Goal: Task Accomplishment & Management: Use online tool/utility

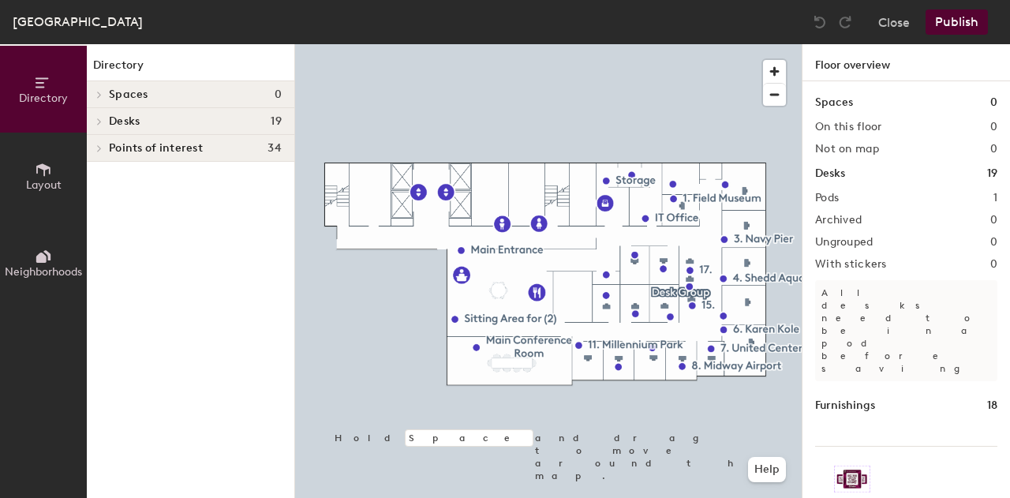
click at [587, 44] on div at bounding box center [548, 44] width 507 height 0
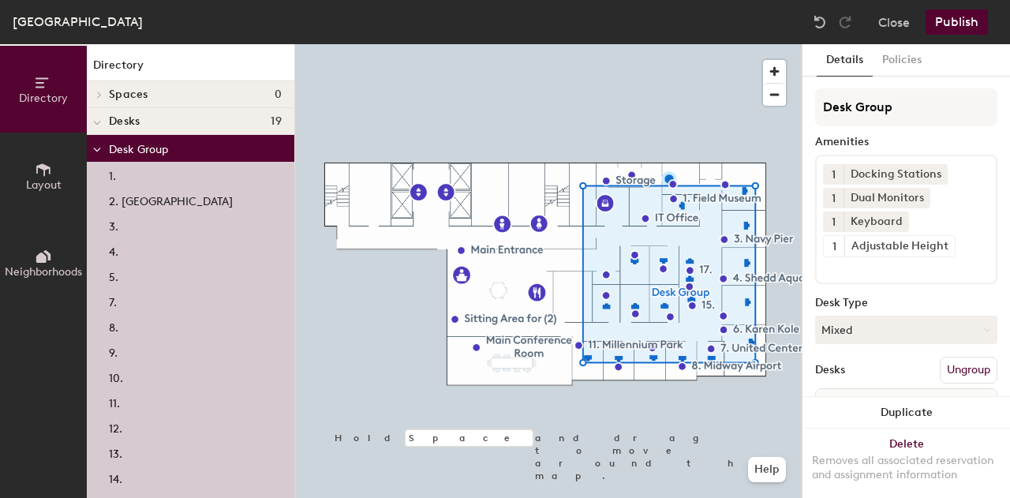
click at [900, 22] on button "Close" at bounding box center [894, 21] width 32 height 25
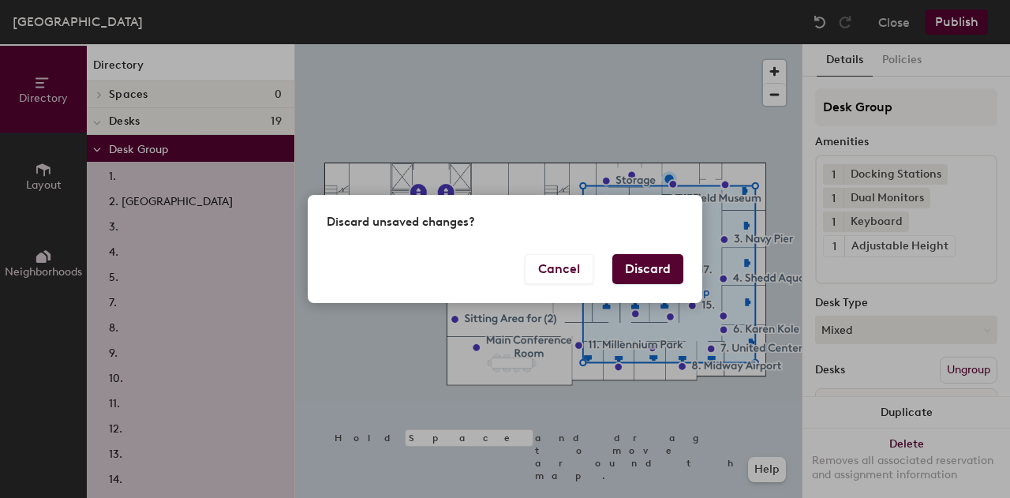
click at [646, 274] on button "Discard" at bounding box center [647, 269] width 71 height 30
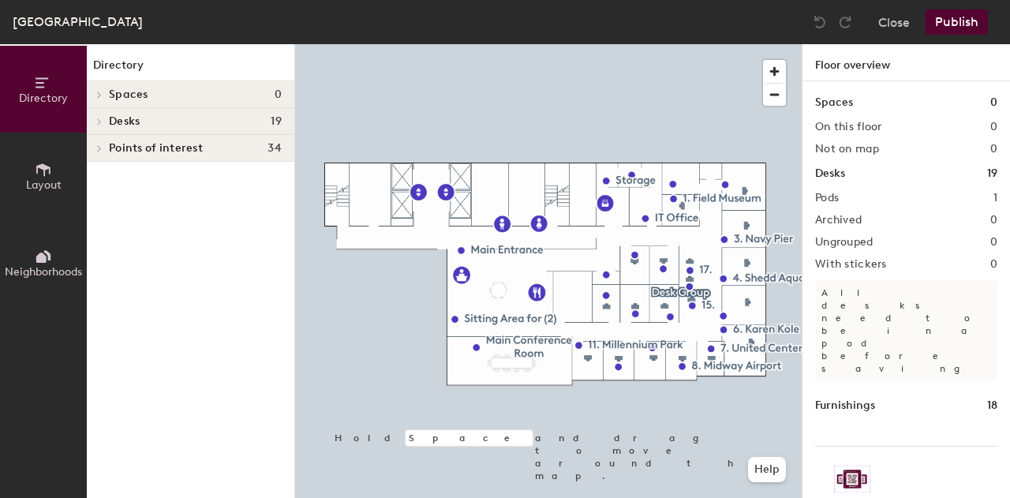
click at [589, 44] on div at bounding box center [548, 44] width 507 height 0
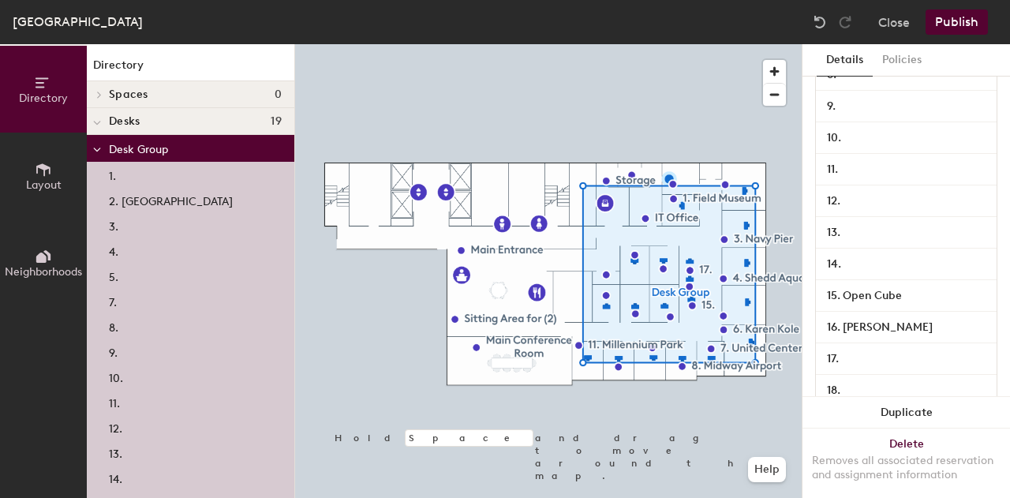
scroll to position [505, 0]
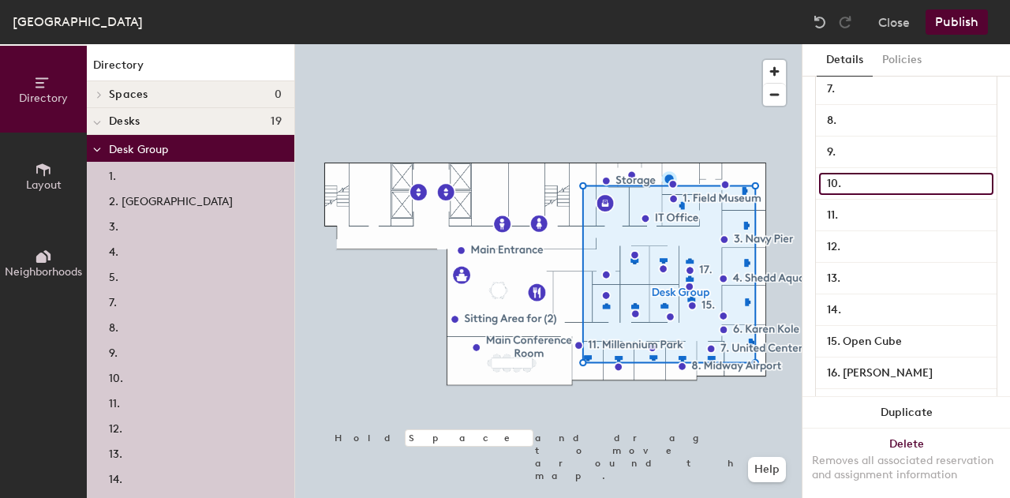
click at [906, 182] on input "10." at bounding box center [906, 184] width 174 height 22
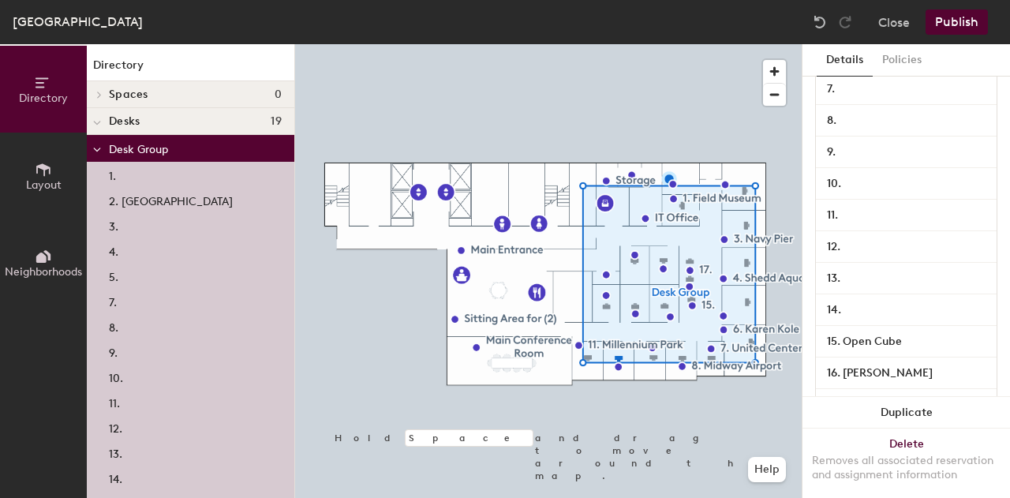
click at [683, 44] on div at bounding box center [548, 44] width 507 height 0
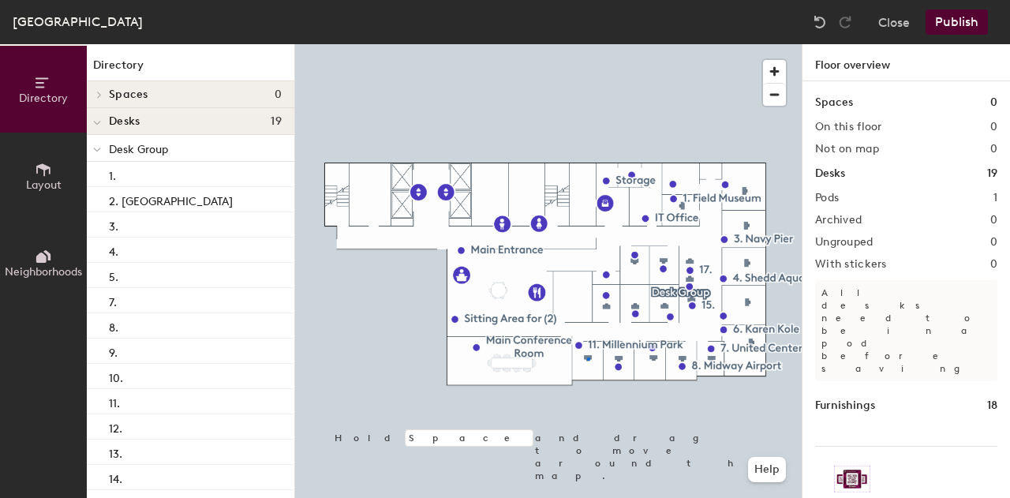
click at [587, 44] on div at bounding box center [548, 44] width 507 height 0
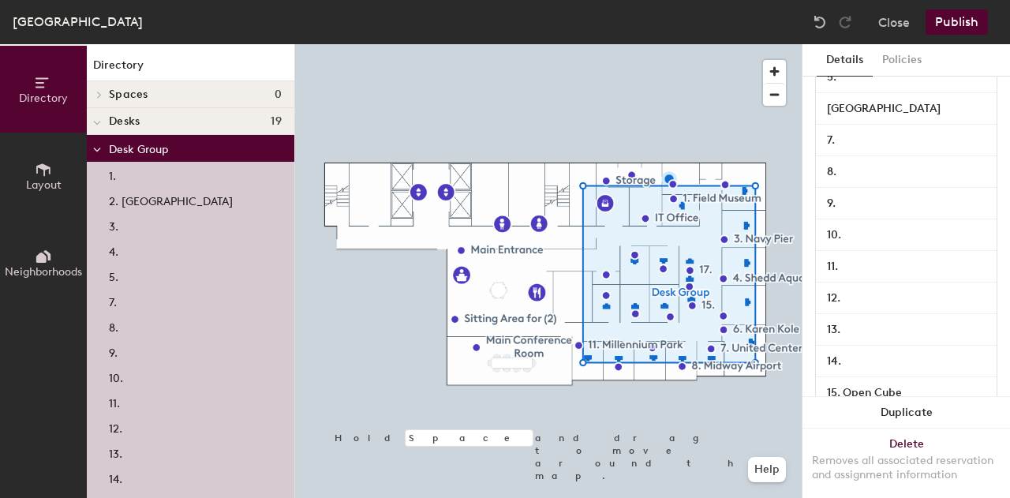
scroll to position [468, 0]
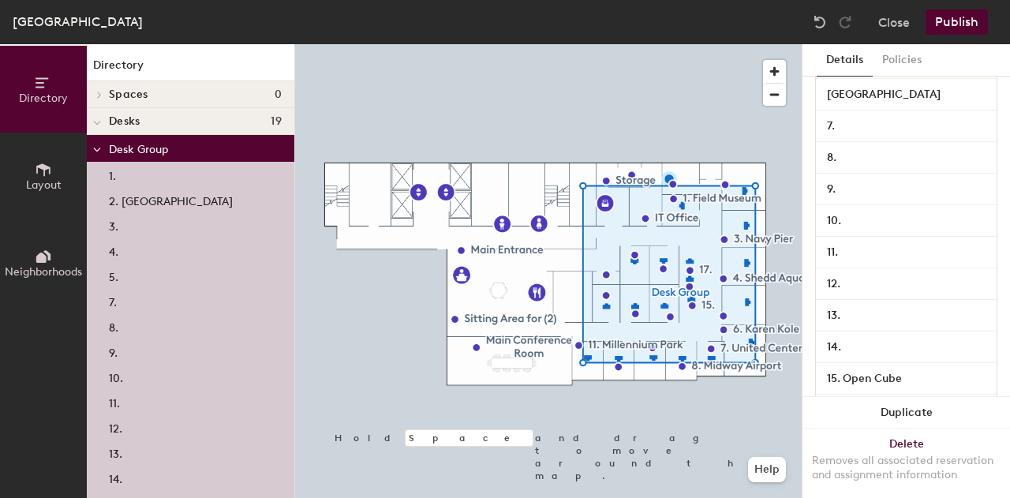
click at [617, 44] on div at bounding box center [548, 44] width 507 height 0
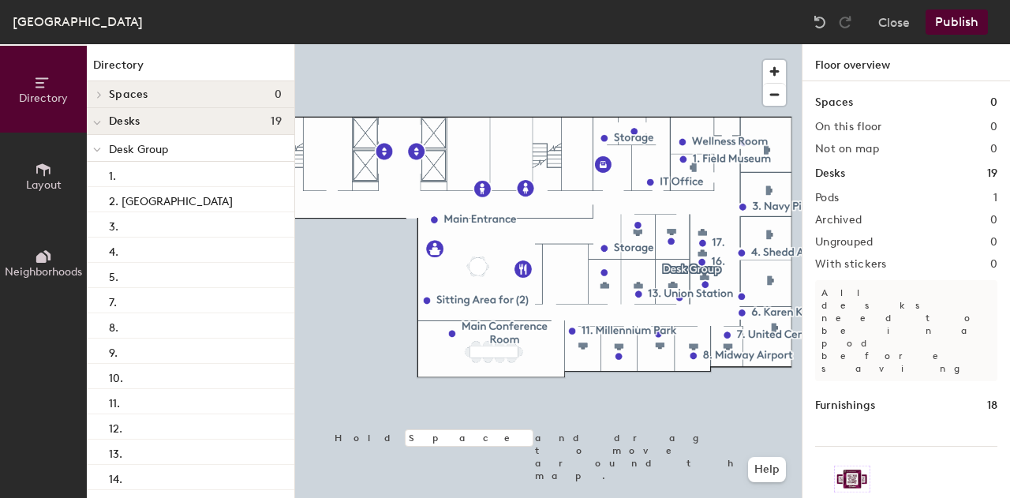
click at [571, 44] on div at bounding box center [548, 44] width 507 height 0
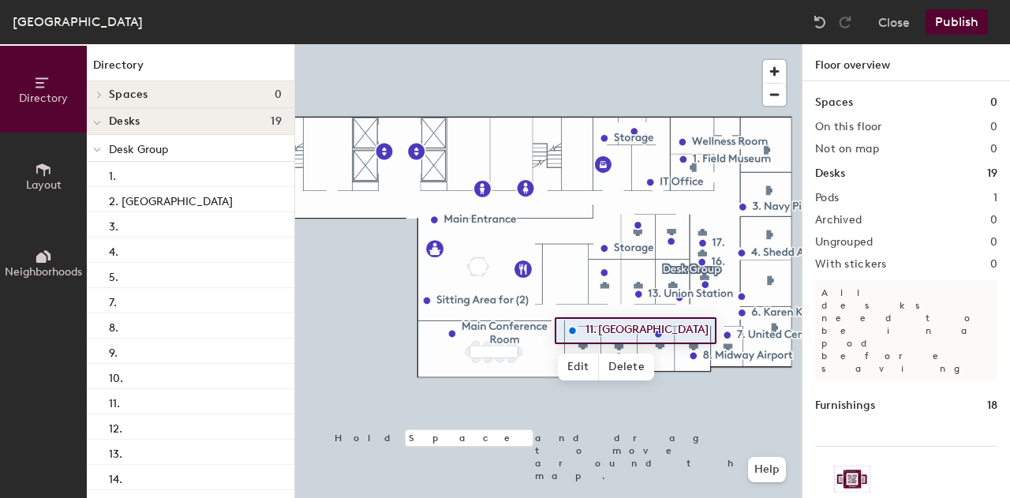
click at [576, 365] on span "Edit" at bounding box center [578, 367] width 41 height 27
click at [587, 44] on div at bounding box center [548, 44] width 507 height 0
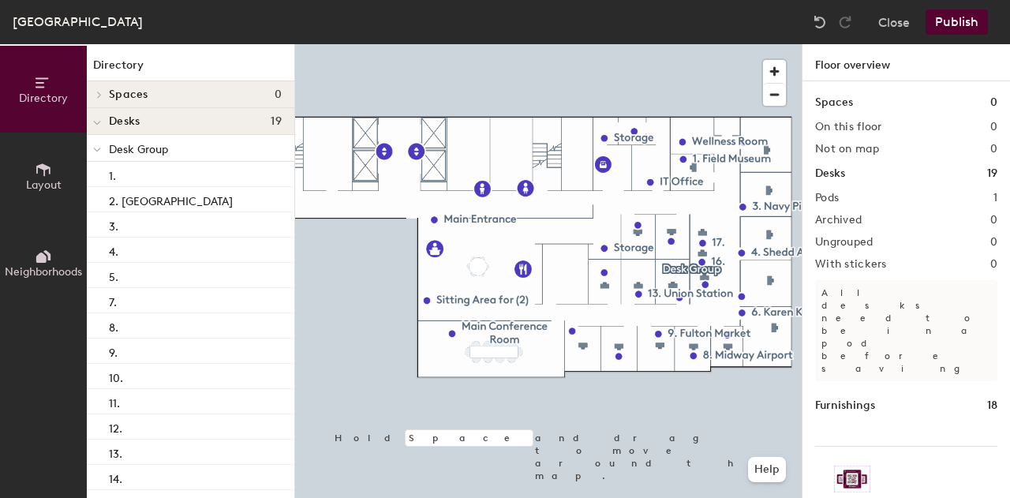
click at [900, 23] on button "Close" at bounding box center [894, 21] width 32 height 25
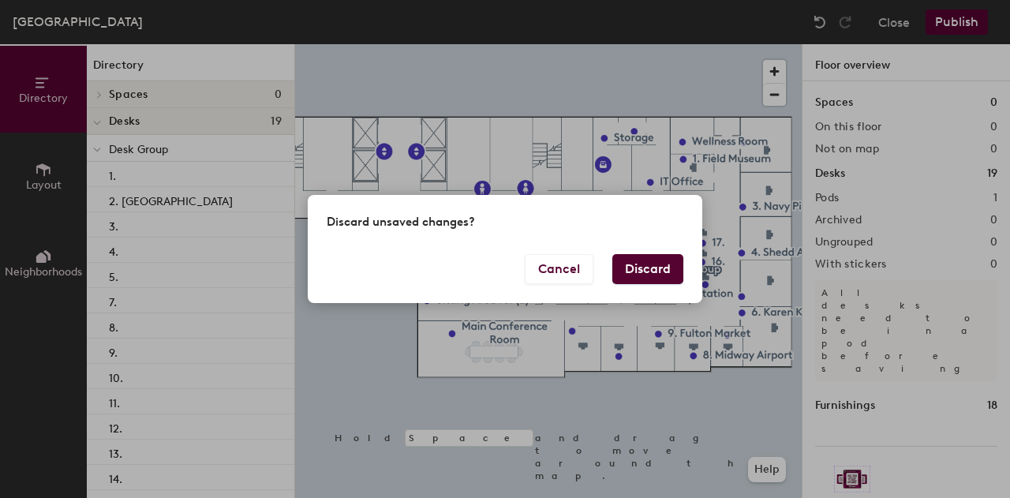
click at [639, 261] on button "Discard" at bounding box center [647, 269] width 71 height 30
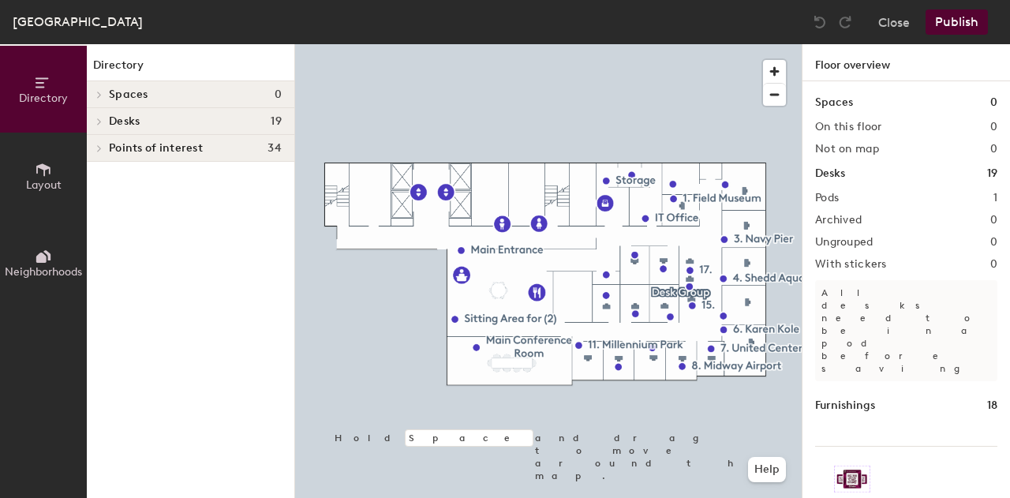
click at [576, 44] on div at bounding box center [548, 44] width 507 height 0
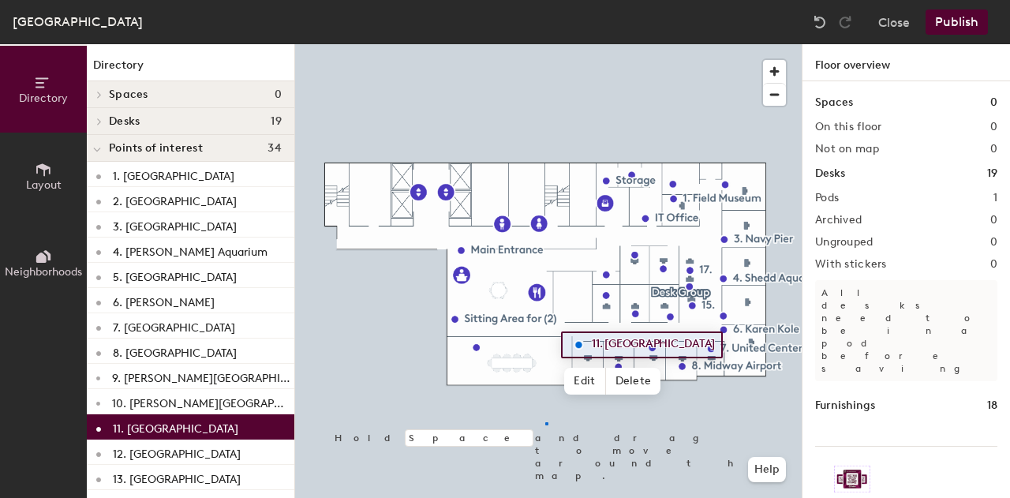
click at [545, 44] on div at bounding box center [548, 44] width 507 height 0
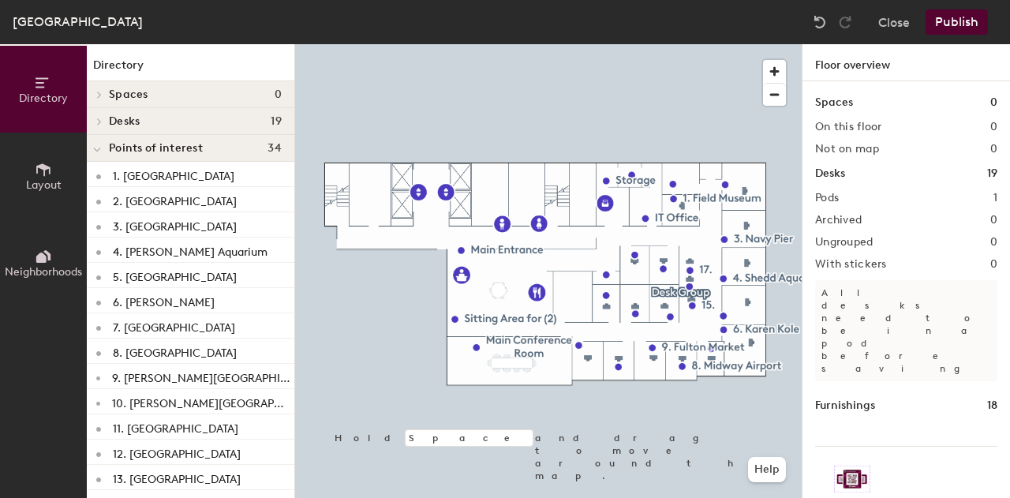
click at [587, 44] on div at bounding box center [548, 44] width 507 height 0
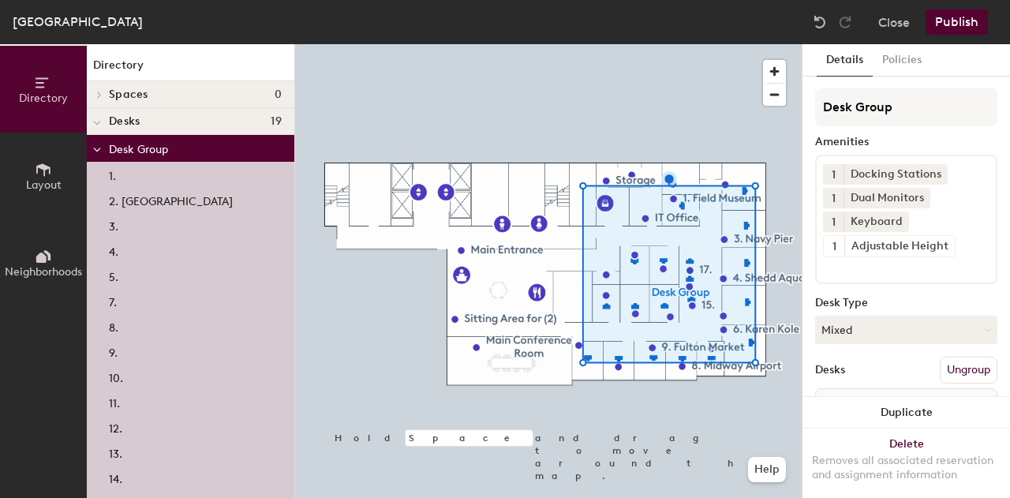
click at [101, 121] on div at bounding box center [97, 121] width 21 height 26
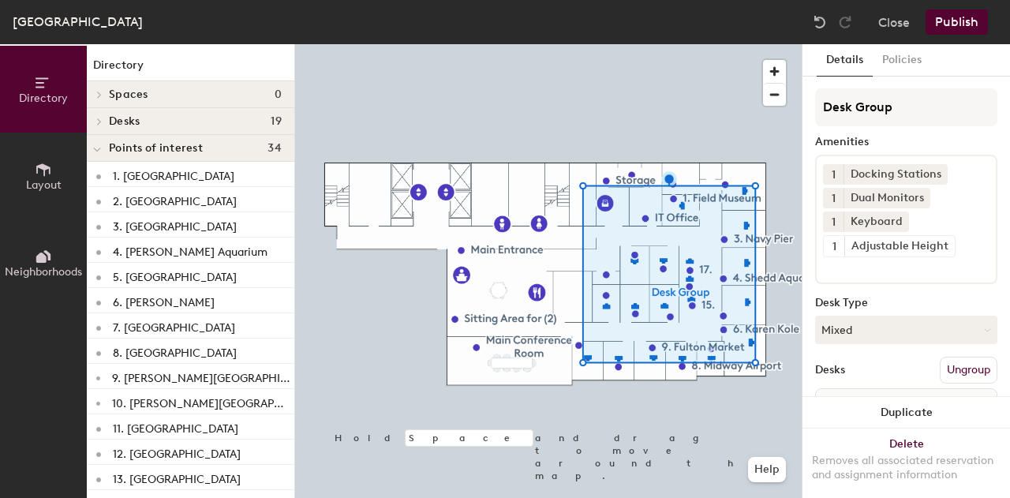
click at [178, 427] on p "11. [GEOGRAPHIC_DATA]" at bounding box center [175, 426] width 125 height 18
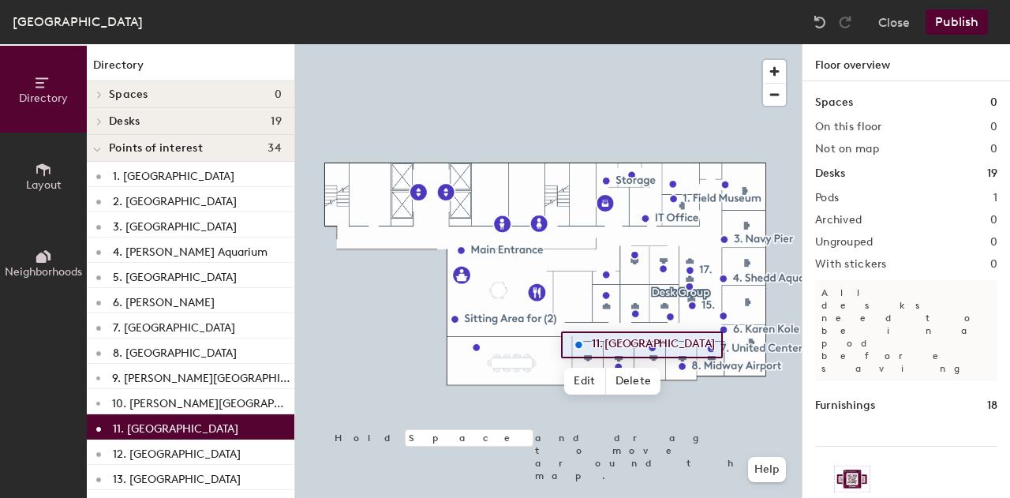
click at [182, 428] on p "11. [GEOGRAPHIC_DATA]" at bounding box center [175, 426] width 125 height 18
click at [584, 376] on span "Edit" at bounding box center [584, 381] width 41 height 27
click at [654, 381] on span "Done" at bounding box center [647, 381] width 47 height 27
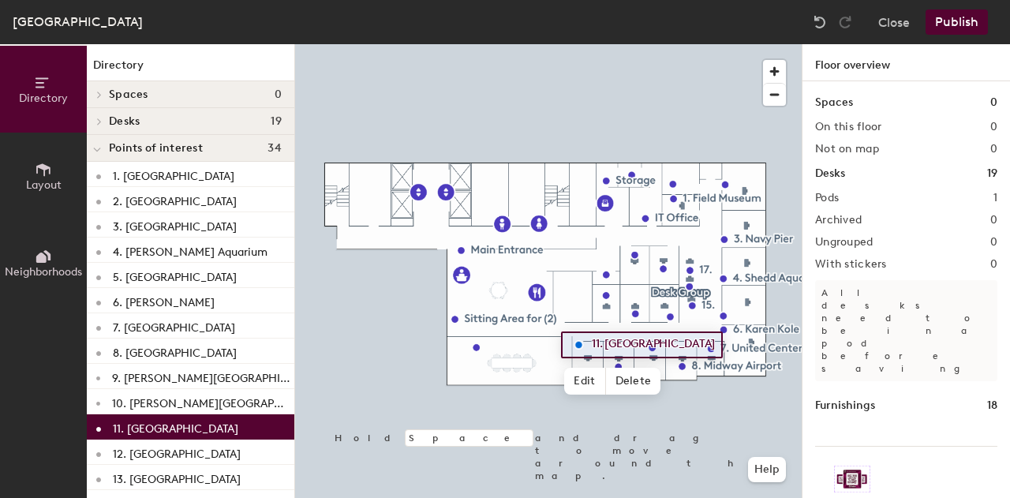
click at [625, 44] on div at bounding box center [548, 44] width 507 height 0
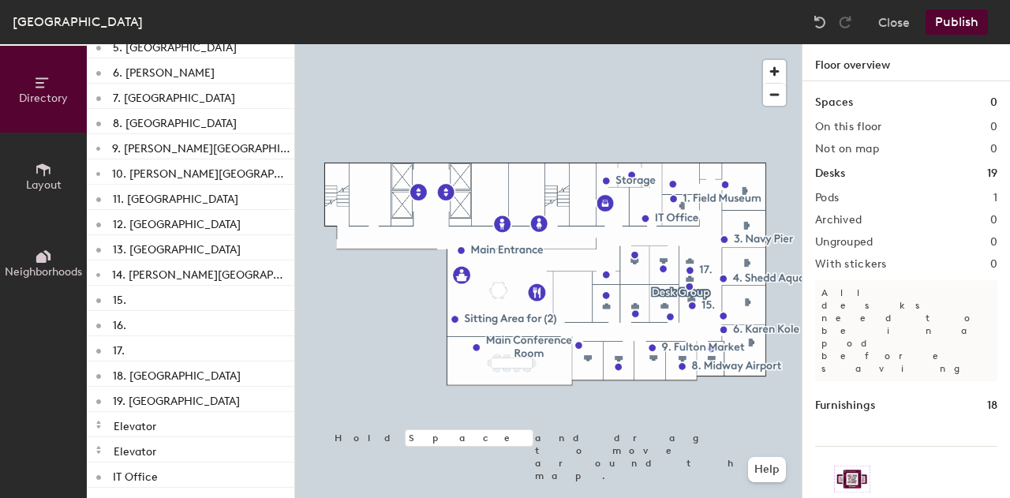
scroll to position [230, 0]
click at [42, 259] on icon at bounding box center [41, 258] width 10 height 10
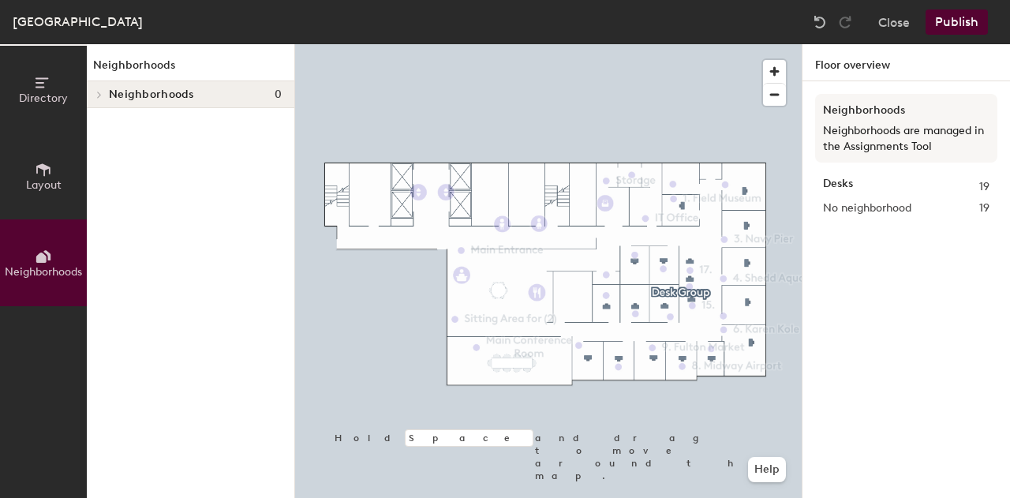
click at [38, 90] on icon at bounding box center [43, 82] width 17 height 17
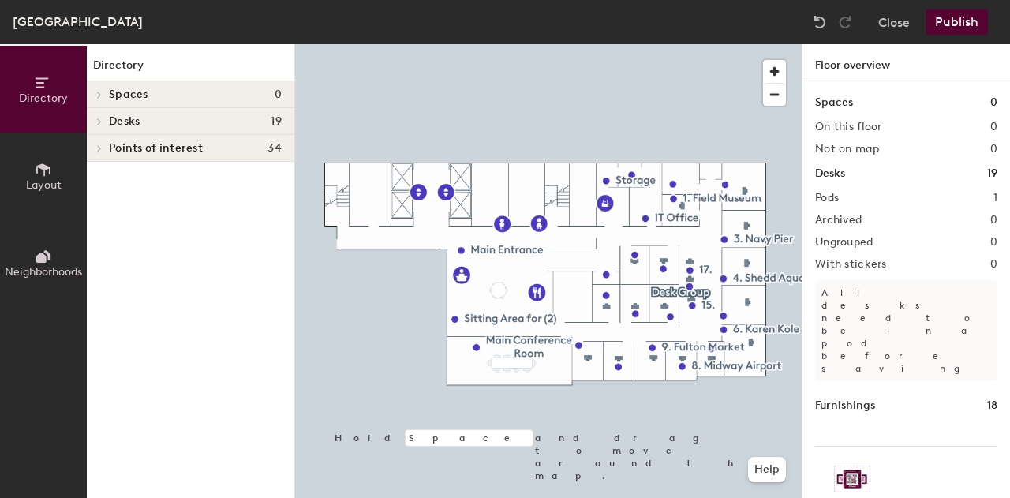
click at [101, 118] on icon at bounding box center [99, 122] width 6 height 8
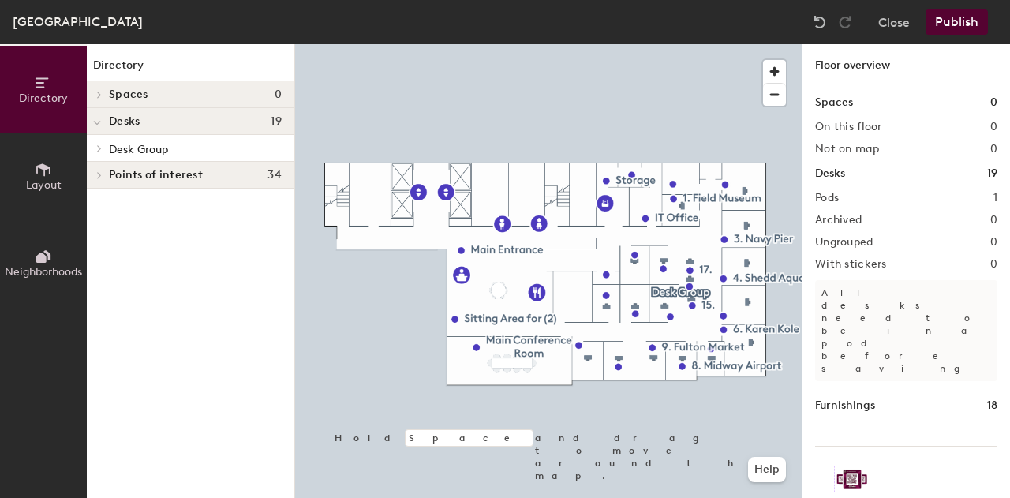
click at [102, 144] on icon at bounding box center [99, 148] width 6 height 8
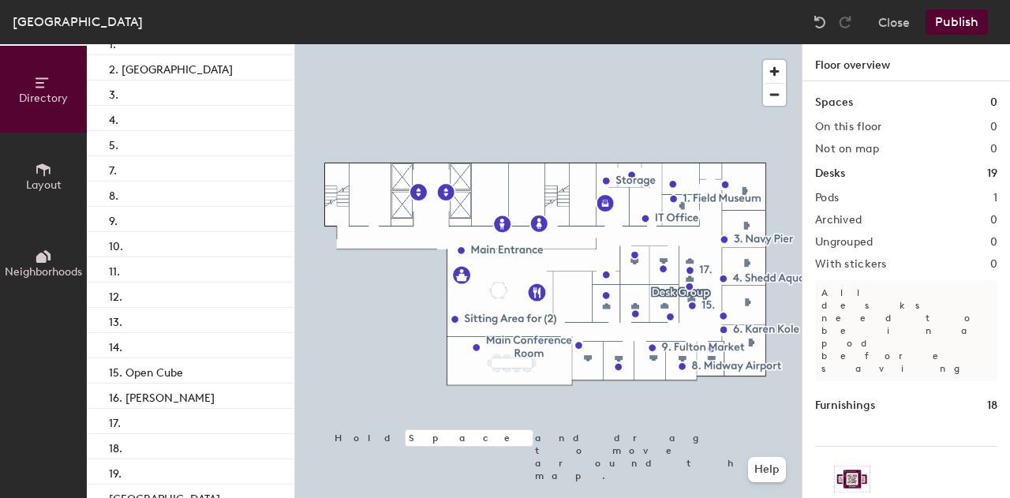
scroll to position [133, 0]
click at [169, 271] on div "11." at bounding box center [191, 268] width 208 height 25
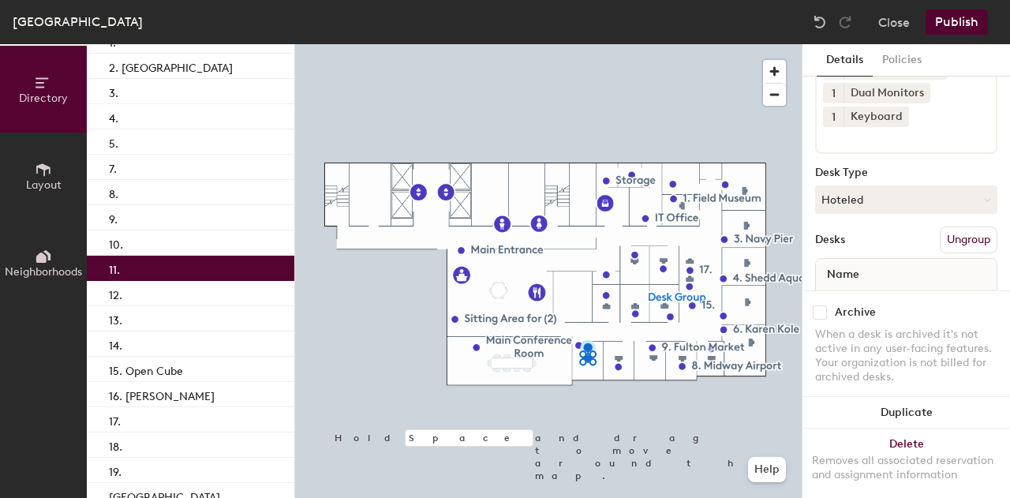
scroll to position [91, 0]
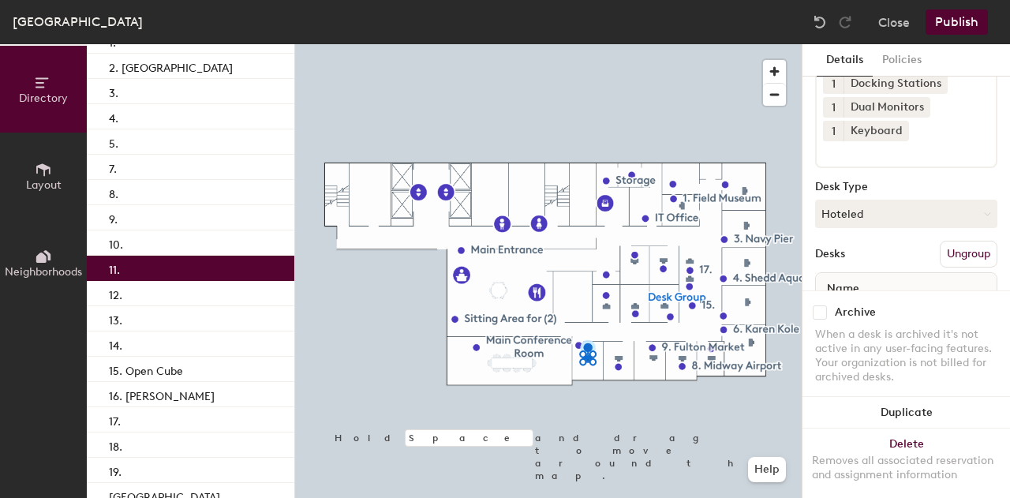
click at [873, 208] on button "Hoteled" at bounding box center [906, 214] width 182 height 28
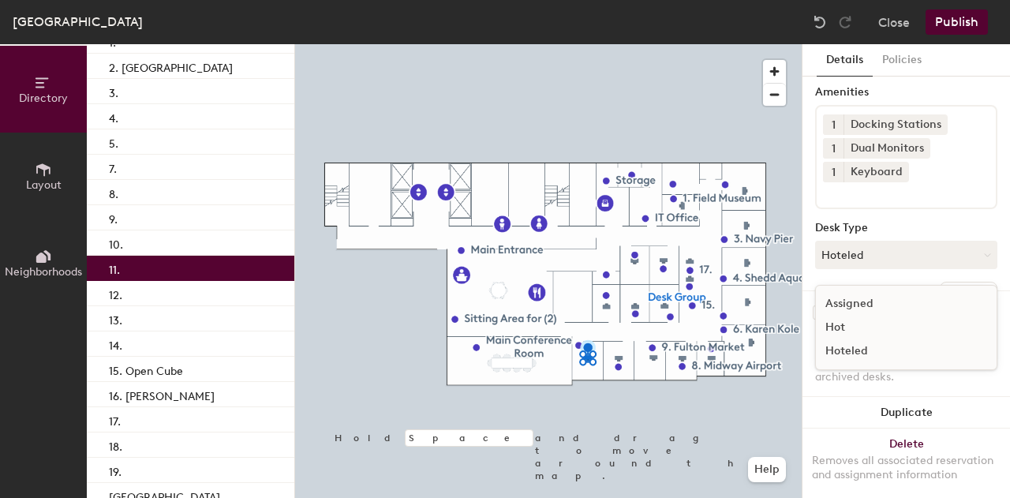
scroll to position [0, 0]
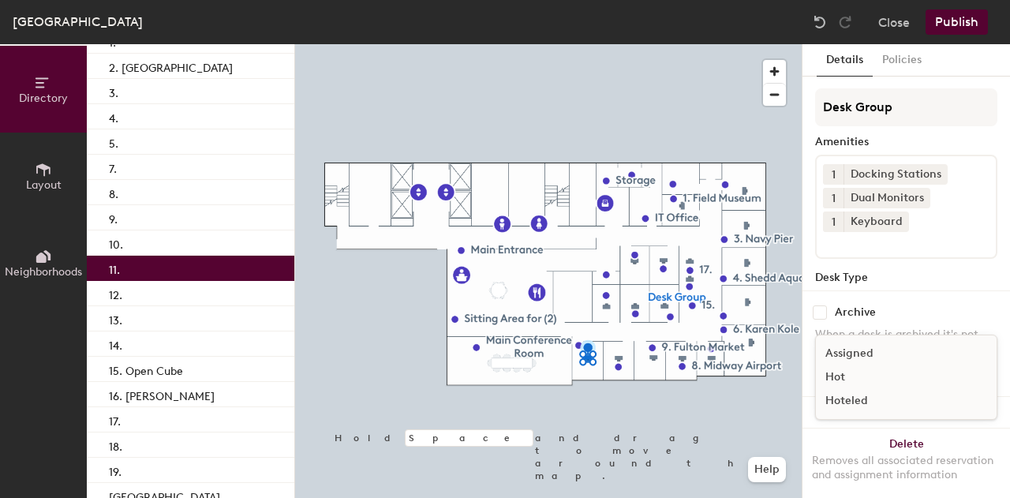
click at [897, 61] on button "Policies" at bounding box center [902, 60] width 58 height 32
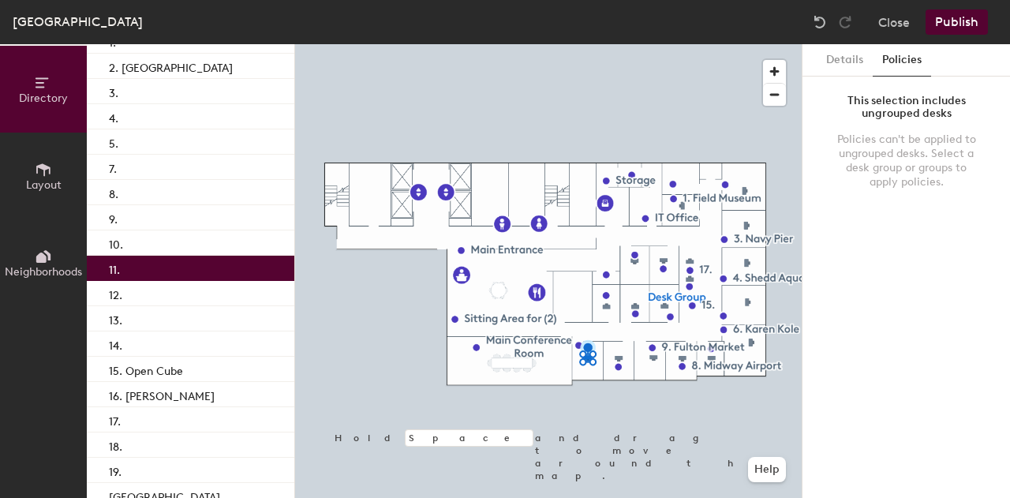
click at [841, 62] on button "Details" at bounding box center [845, 60] width 56 height 32
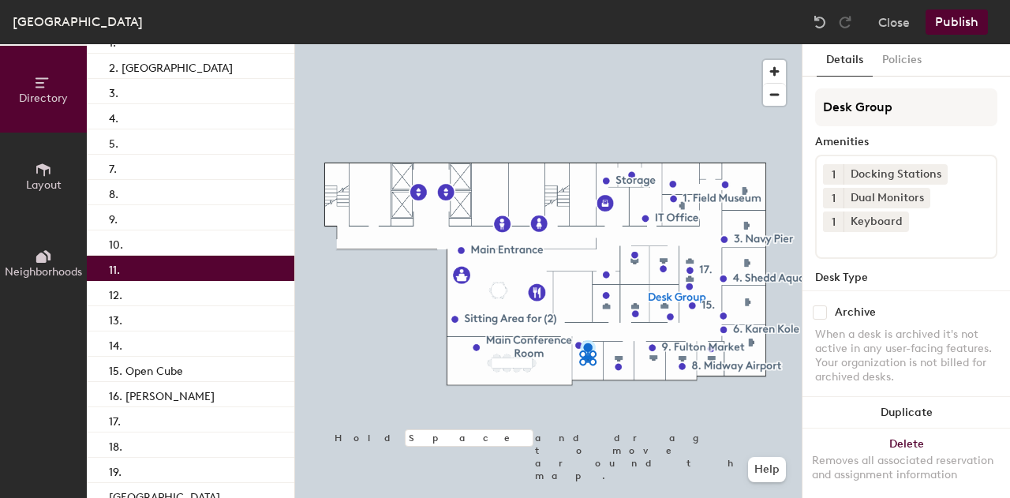
click at [889, 26] on button "Close" at bounding box center [894, 21] width 32 height 25
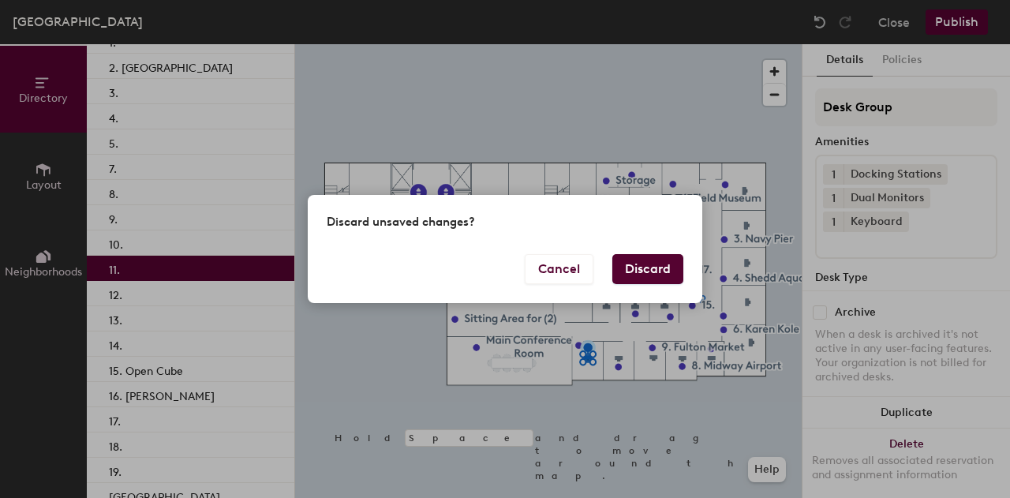
click at [637, 264] on button "Discard" at bounding box center [647, 269] width 71 height 30
